Goal: Task Accomplishment & Management: Manage account settings

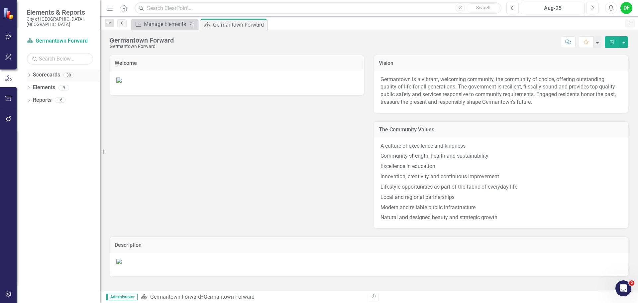
click at [29, 73] on div "Dropdown" at bounding box center [29, 76] width 5 height 6
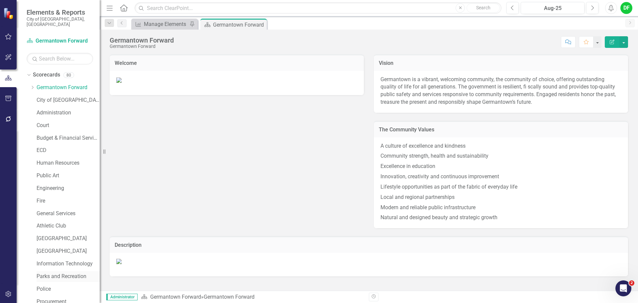
click at [61, 273] on link "Parks and Recreation" at bounding box center [68, 277] width 63 height 8
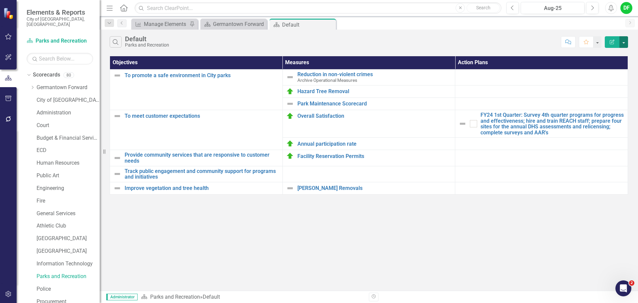
click at [625, 41] on button "button" at bounding box center [624, 42] width 9 height 12
click at [613, 41] on icon "Edit Report" at bounding box center [612, 42] width 6 height 5
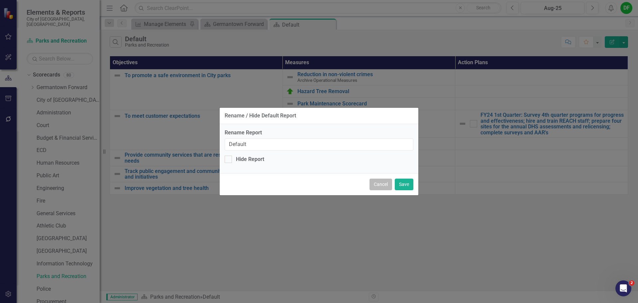
click at [388, 182] on button "Cancel" at bounding box center [381, 185] width 23 height 12
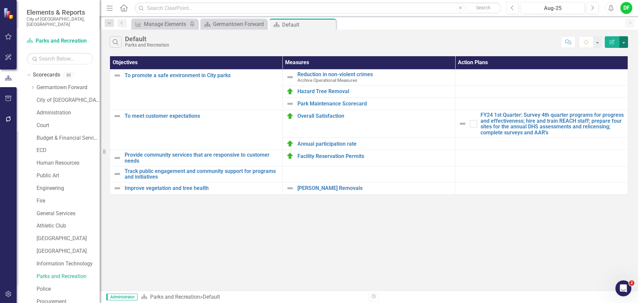
click at [626, 40] on button "button" at bounding box center [624, 42] width 9 height 12
click at [607, 53] on link "Edit Report Edit Report" at bounding box center [601, 54] width 53 height 12
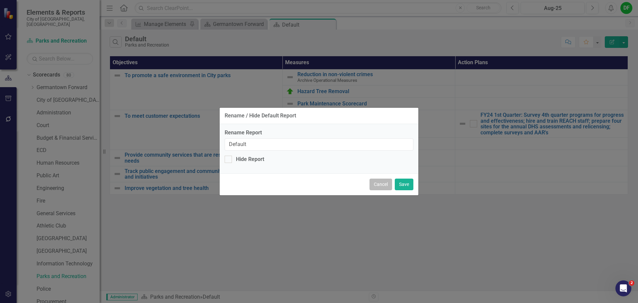
click at [382, 185] on button "Cancel" at bounding box center [381, 185] width 23 height 12
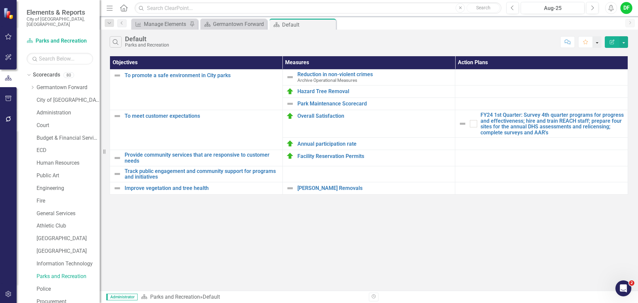
click at [597, 42] on button "button" at bounding box center [597, 42] width 9 height 12
click at [598, 42] on button "button" at bounding box center [597, 42] width 9 height 12
click at [624, 43] on button "button" at bounding box center [624, 42] width 9 height 12
click at [625, 43] on button "button" at bounding box center [624, 42] width 9 height 12
click at [623, 41] on button "button" at bounding box center [624, 42] width 9 height 12
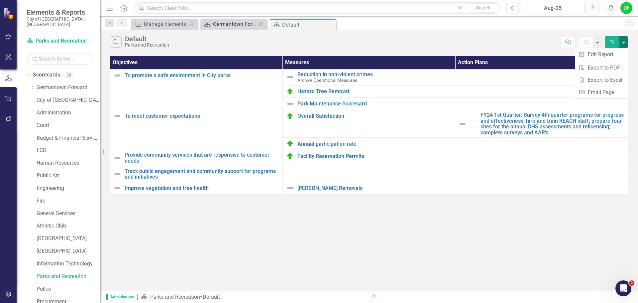
click at [228, 25] on div "Germantown Forward" at bounding box center [235, 24] width 44 height 8
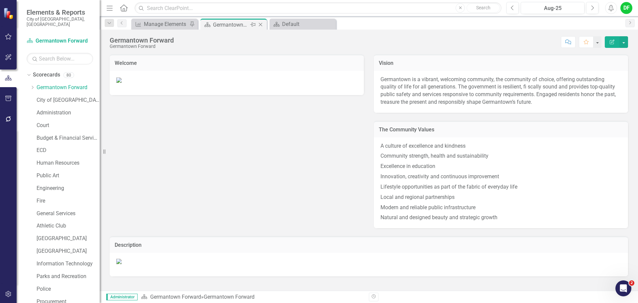
click at [261, 22] on icon "Close" at bounding box center [260, 24] width 7 height 5
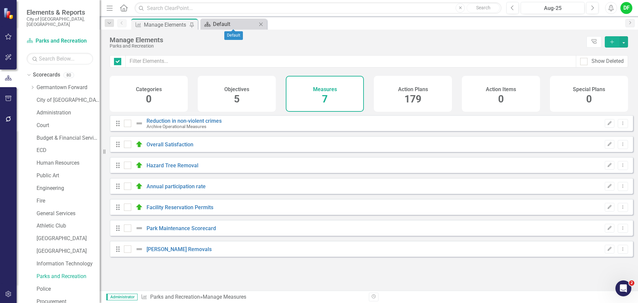
checkbox input "false"
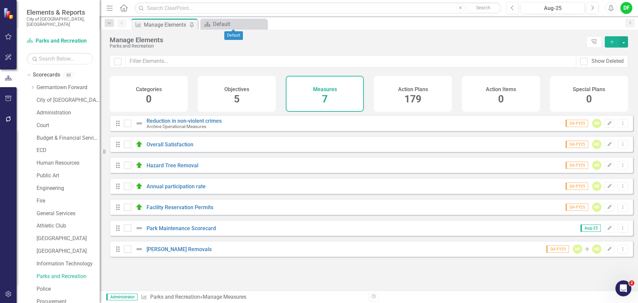
click at [170, 27] on div "Manage Elements" at bounding box center [166, 25] width 44 height 8
click at [230, 29] on div "Scorecard Default Close" at bounding box center [233, 24] width 66 height 11
click at [229, 26] on div "Default" at bounding box center [235, 24] width 44 height 8
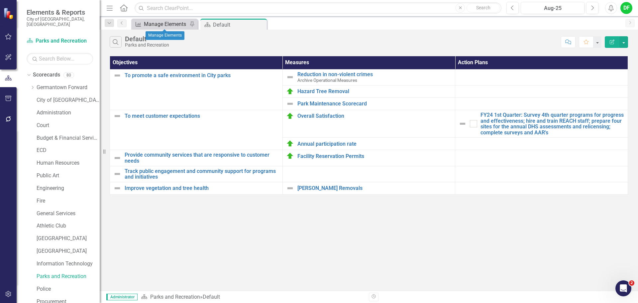
click at [168, 23] on div "Manage Elements" at bounding box center [166, 24] width 44 height 8
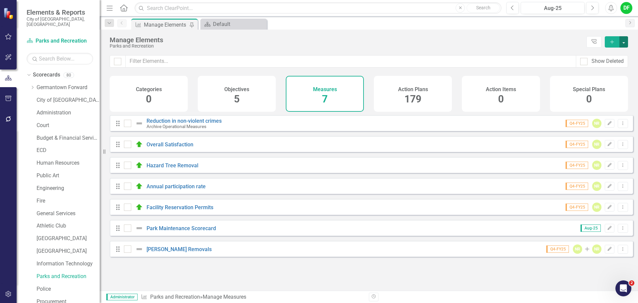
click at [626, 44] on button "button" at bounding box center [624, 41] width 9 height 11
click at [620, 125] on icon "Dropdown Menu" at bounding box center [623, 123] width 6 height 4
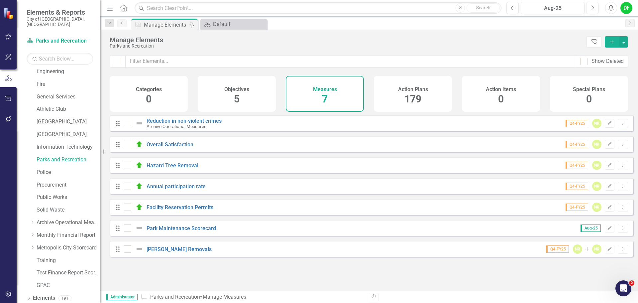
scroll to position [126, 0]
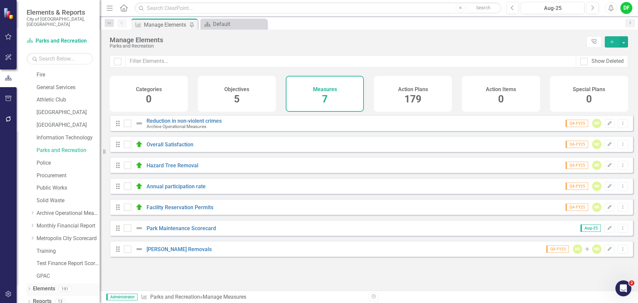
click at [30, 287] on icon at bounding box center [29, 288] width 2 height 3
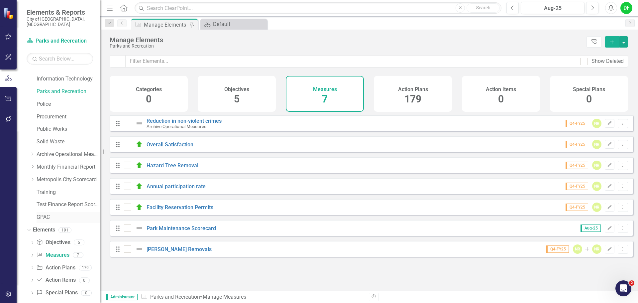
scroll to position [189, 0]
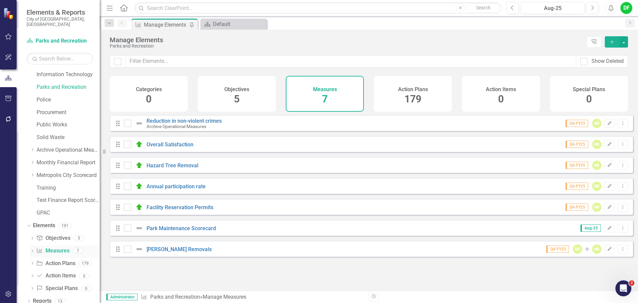
click at [53, 247] on link "Measure Measures" at bounding box center [52, 251] width 33 height 8
click at [620, 230] on icon "Dropdown Menu" at bounding box center [623, 228] width 6 height 4
click at [599, 269] on link "Copy Duplicate Measure" at bounding box center [593, 269] width 60 height 12
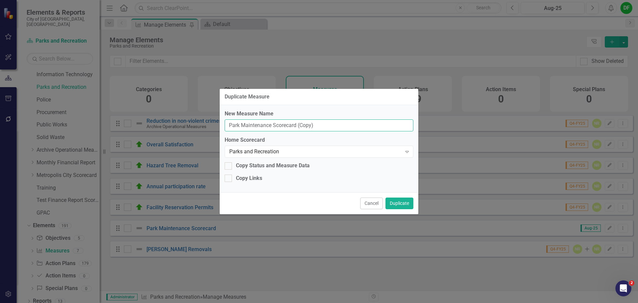
click at [317, 125] on input "Park Maintenance Scorecard (Copy)" at bounding box center [319, 125] width 189 height 12
drag, startPoint x: 229, startPoint y: 124, endPoint x: 240, endPoint y: 125, distance: 10.7
click at [240, 125] on input "Park Maintenance Scorecard" at bounding box center [319, 125] width 189 height 12
click at [304, 125] on input "Park Maintenance Scorecard" at bounding box center [319, 125] width 189 height 12
type input "Park Maintenance Scorecard"
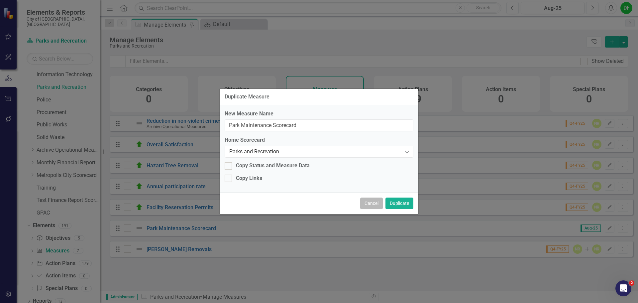
click at [375, 202] on button "Cancel" at bounding box center [371, 203] width 23 height 12
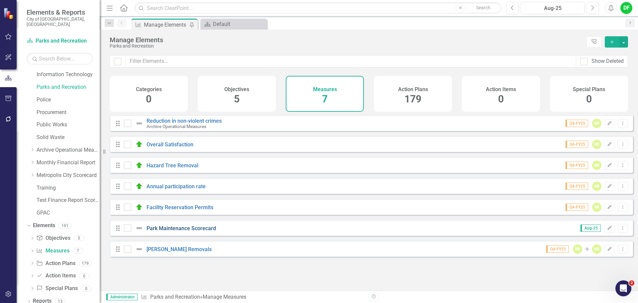
click at [162, 231] on link "Park Maintenance Scorecard" at bounding box center [181, 228] width 69 height 6
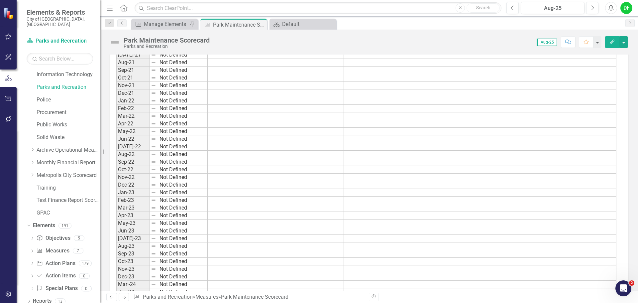
scroll to position [532, 0]
click at [262, 25] on icon "Close" at bounding box center [260, 24] width 7 height 5
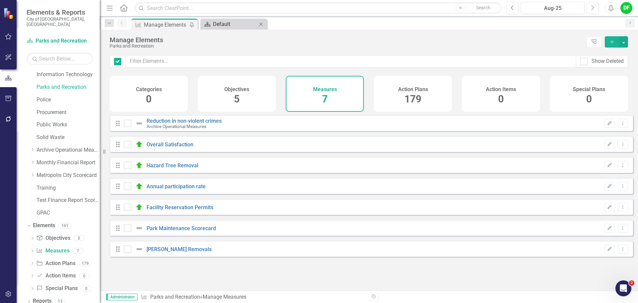
checkbox input "false"
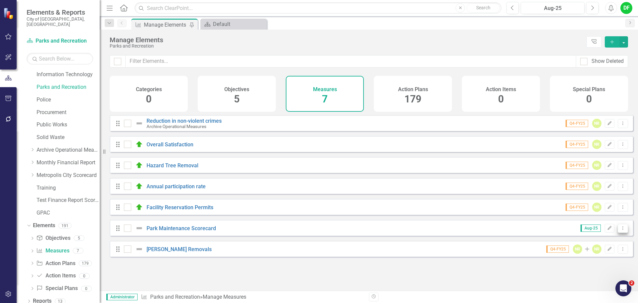
click at [622, 233] on button "Dropdown Menu" at bounding box center [623, 228] width 10 height 9
click at [594, 266] on link "Copy Duplicate Measure" at bounding box center [593, 269] width 60 height 12
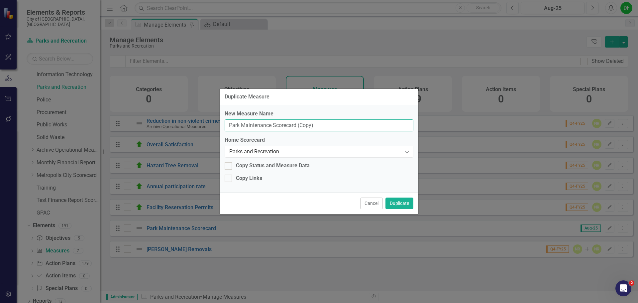
click at [320, 126] on input "Park Maintenance Scorecard (Copy)" at bounding box center [319, 125] width 189 height 12
click at [271, 124] on input "Park Maintenance Scorecard" at bounding box center [319, 125] width 189 height 12
type input "Athletic Fields Scorecard"
click at [402, 199] on button "Duplicate" at bounding box center [400, 203] width 28 height 12
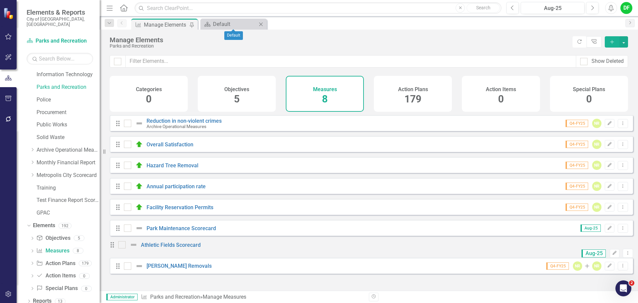
click at [262, 24] on icon "Close" at bounding box center [261, 24] width 7 height 5
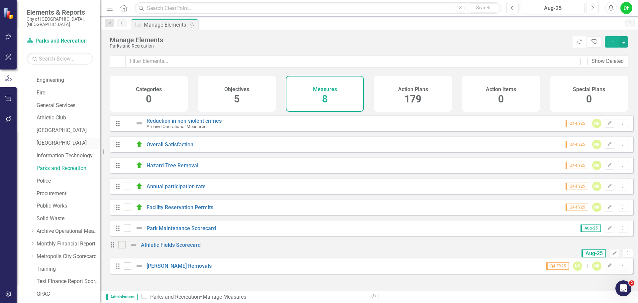
scroll to position [89, 0]
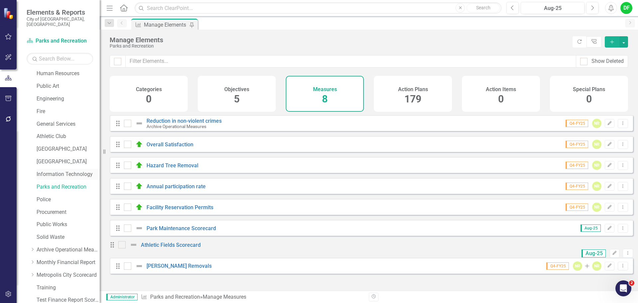
click at [55, 172] on link "Information Technology" at bounding box center [68, 175] width 63 height 8
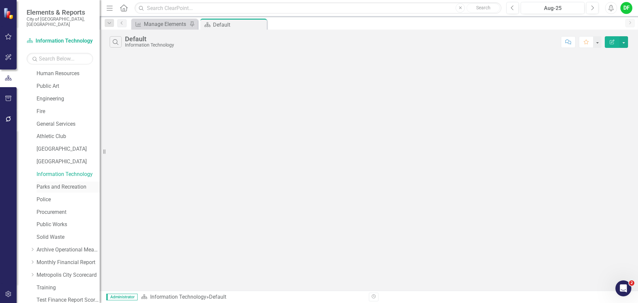
click at [53, 183] on link "Parks and Recreation" at bounding box center [68, 187] width 63 height 8
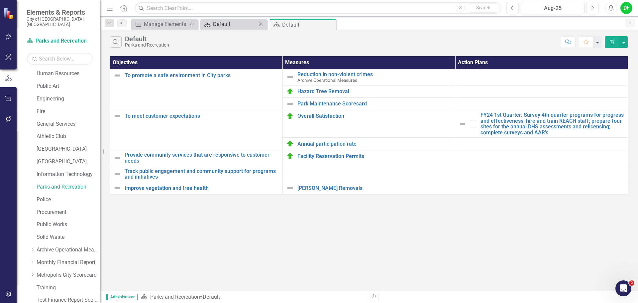
click at [256, 23] on div "Default" at bounding box center [235, 24] width 44 height 8
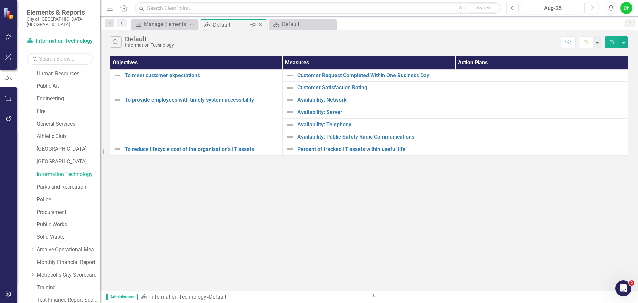
click at [260, 23] on icon "Close" at bounding box center [260, 24] width 7 height 5
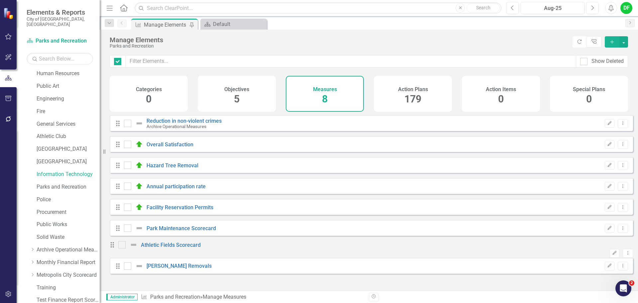
checkbox input "false"
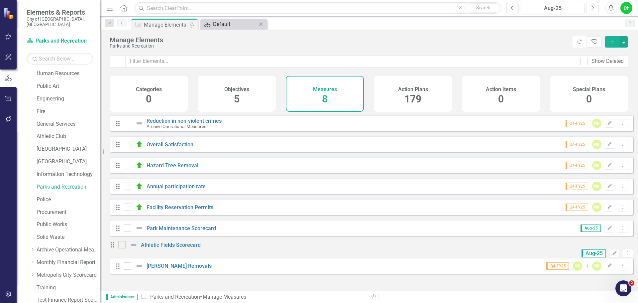
click at [231, 25] on div "Default" at bounding box center [235, 24] width 44 height 8
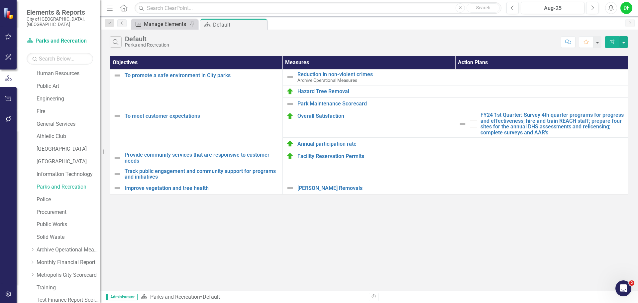
click at [167, 23] on div "Manage Elements" at bounding box center [166, 24] width 44 height 8
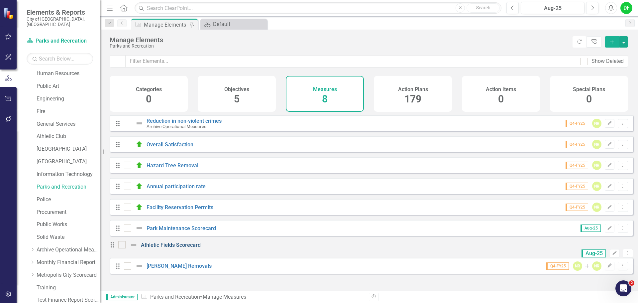
click at [177, 248] on link "Athletic Fields Scorecard" at bounding box center [171, 245] width 60 height 6
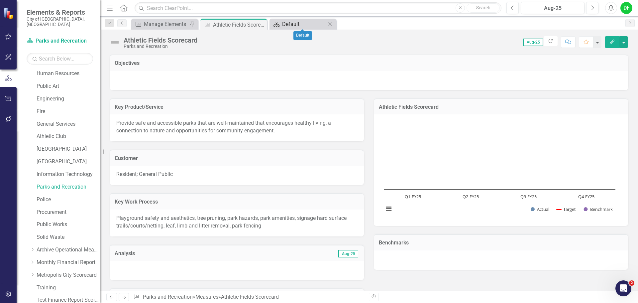
click at [294, 21] on div "Default" at bounding box center [304, 24] width 44 height 8
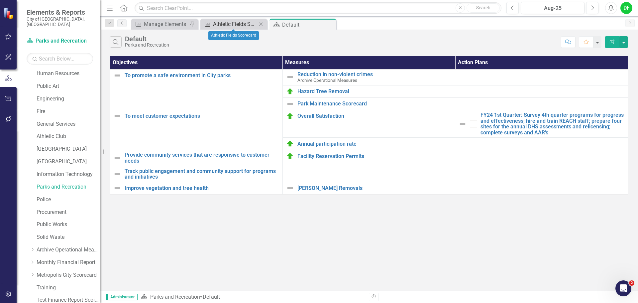
click at [244, 25] on div "Athletic Fields Scorecard" at bounding box center [235, 24] width 44 height 8
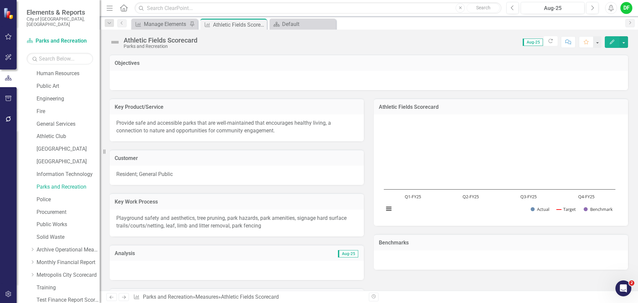
click at [185, 75] on div at bounding box center [369, 80] width 519 height 19
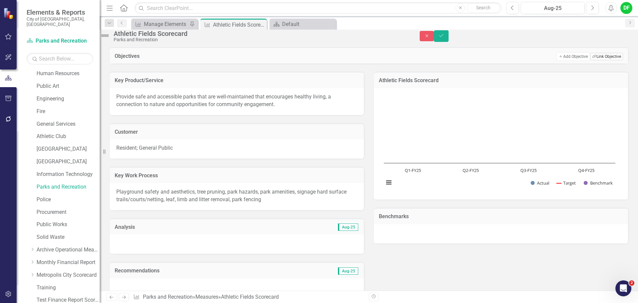
click at [596, 60] on button "Link Tag Link Objective" at bounding box center [606, 56] width 33 height 7
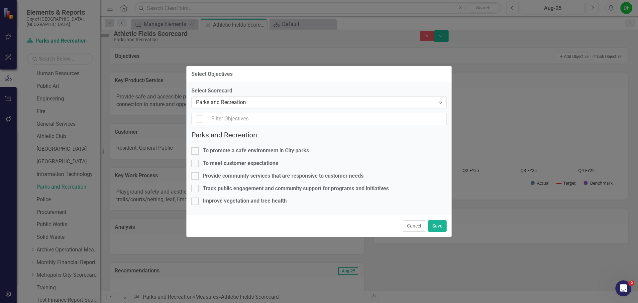
checkbox input "false"
click at [196, 147] on input "To promote a safe environment in City parks" at bounding box center [193, 149] width 4 height 4
checkbox input "true"
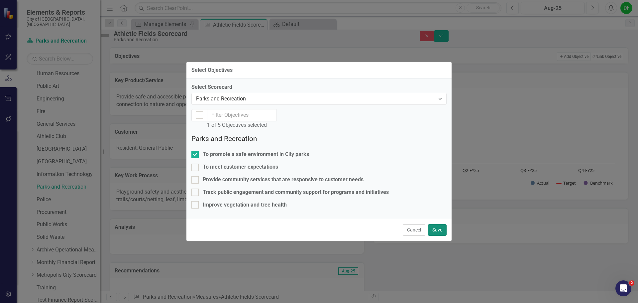
click at [435, 236] on button "Save" at bounding box center [437, 230] width 19 height 12
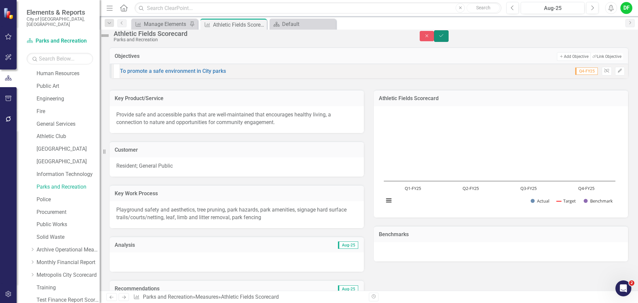
click at [444, 38] on icon "Save" at bounding box center [441, 35] width 6 height 5
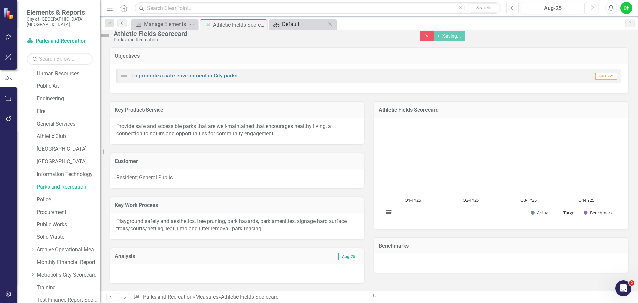
click at [296, 23] on div "Default" at bounding box center [304, 24] width 44 height 8
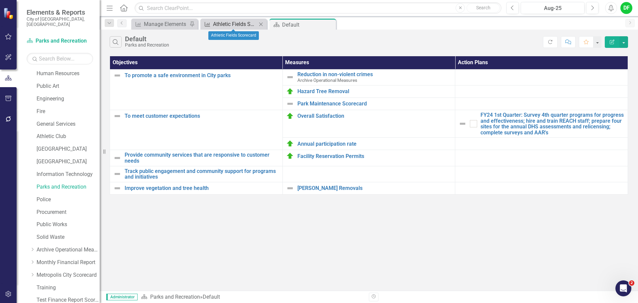
click at [243, 24] on div "Athletic Fields Scorecard" at bounding box center [235, 24] width 44 height 8
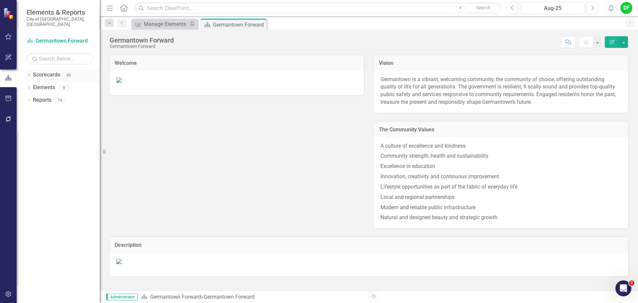
click at [29, 74] on icon "Dropdown" at bounding box center [29, 76] width 5 height 4
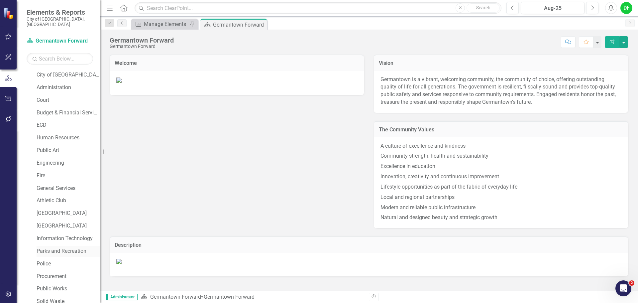
scroll to position [66, 0]
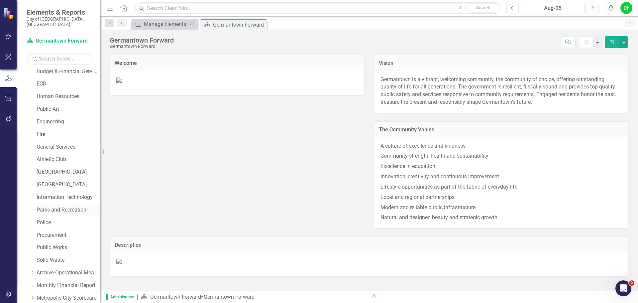
click at [54, 206] on link "Parks and Recreation" at bounding box center [68, 210] width 63 height 8
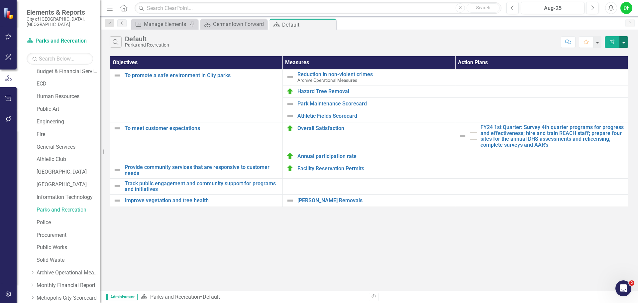
click at [625, 37] on button "button" at bounding box center [624, 42] width 9 height 12
click at [627, 42] on button "button" at bounding box center [624, 42] width 9 height 12
click at [625, 4] on div "DF" at bounding box center [627, 8] width 12 height 12
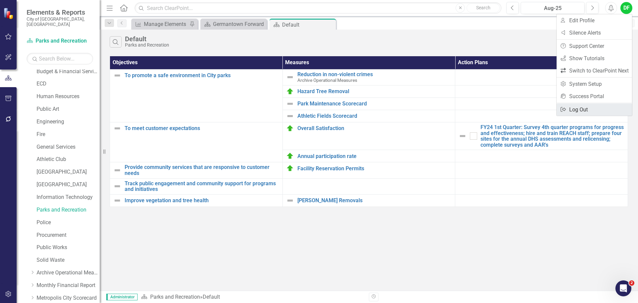
click at [580, 112] on link "Logout Log Out" at bounding box center [594, 109] width 75 height 12
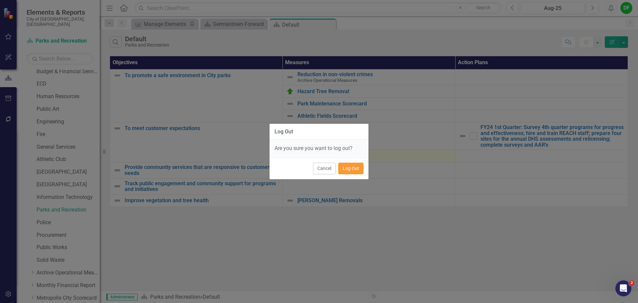
click at [352, 170] on button "Log Out" at bounding box center [350, 169] width 25 height 12
